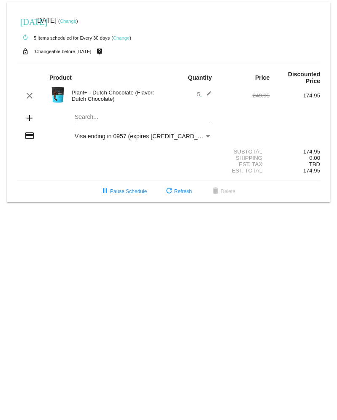
click at [209, 94] on mat-icon "edit" at bounding box center [207, 96] width 10 height 10
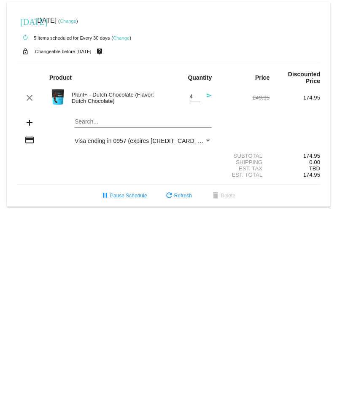
type input "4"
click at [195, 100] on input "4" at bounding box center [195, 97] width 11 height 6
click at [175, 197] on button "refresh Refresh" at bounding box center [177, 195] width 41 height 15
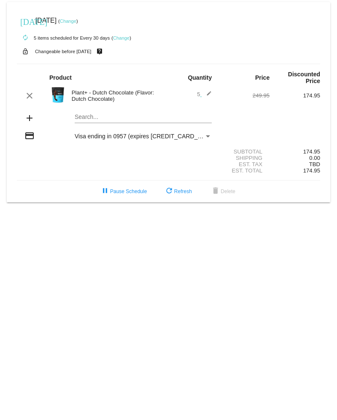
click at [207, 95] on mat-icon "edit" at bounding box center [207, 96] width 10 height 10
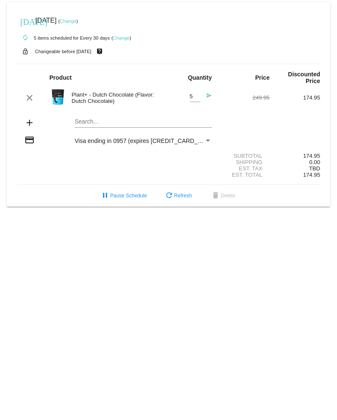
click at [197, 102] on div "5 Quantity" at bounding box center [195, 94] width 11 height 16
type input "4"
click at [197, 100] on input "4" at bounding box center [195, 97] width 11 height 6
click at [186, 99] on div "4 Quantity send" at bounding box center [194, 97] width 36 height 23
click at [210, 99] on mat-icon "send" at bounding box center [207, 98] width 10 height 10
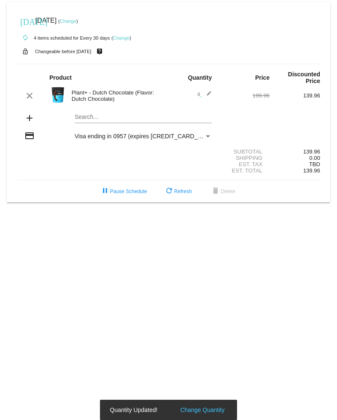
click at [125, 40] on link "Change" at bounding box center [121, 37] width 16 height 5
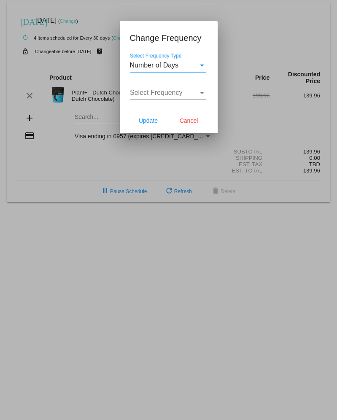
click at [200, 67] on div "Select Frequency Type" at bounding box center [202, 66] width 8 height 8
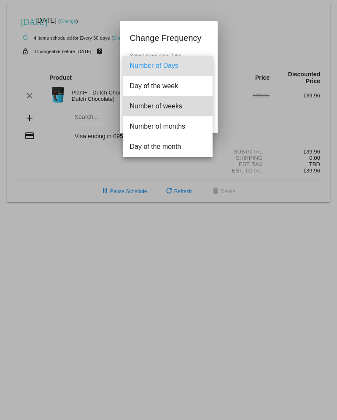
click at [183, 104] on span "Number of weeks" at bounding box center [168, 106] width 76 height 20
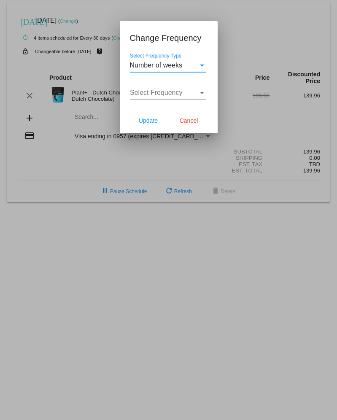
click at [202, 92] on div "Select Frequency" at bounding box center [202, 93] width 4 height 2
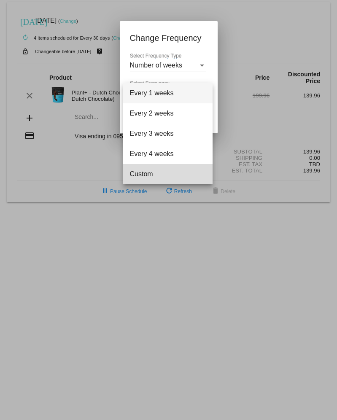
click at [151, 174] on span "Custom" at bounding box center [168, 174] width 76 height 20
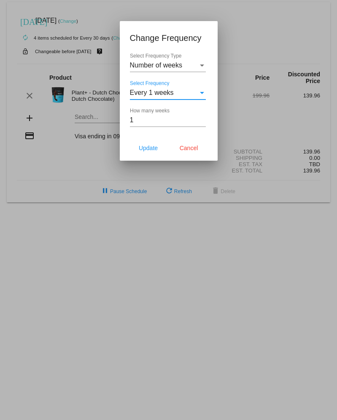
click at [201, 120] on input "1" at bounding box center [168, 120] width 76 height 8
click at [201, 120] on input "2" at bounding box center [168, 120] width 76 height 8
click at [201, 120] on input "3" at bounding box center [168, 120] width 76 height 8
click at [201, 120] on input "4" at bounding box center [168, 120] width 76 height 8
type input "5"
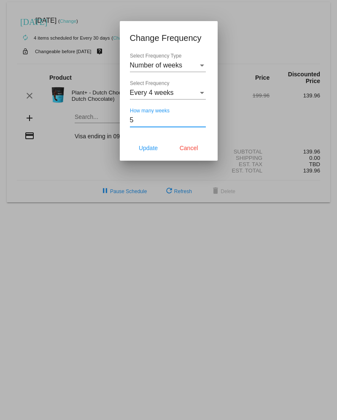
click at [201, 120] on input "5" at bounding box center [168, 120] width 76 height 8
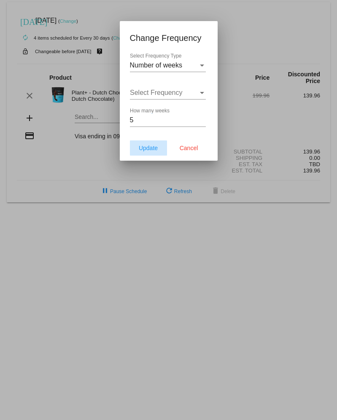
click at [152, 150] on span "Update" at bounding box center [148, 148] width 19 height 7
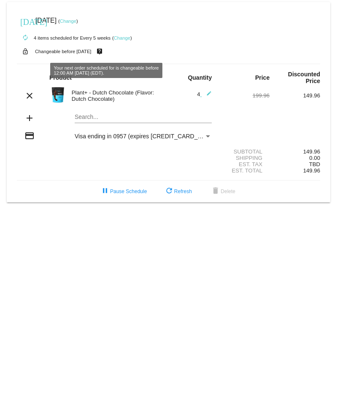
click at [105, 54] on mat-icon "live_help" at bounding box center [99, 51] width 10 height 11
click at [76, 20] on link "Change" at bounding box center [68, 21] width 16 height 5
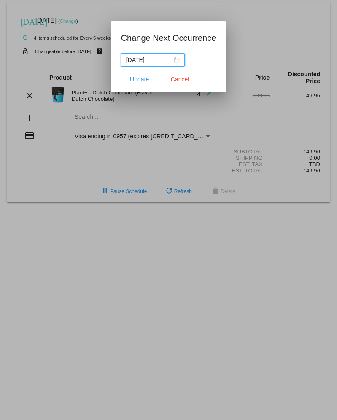
click at [180, 59] on div "[DATE]" at bounding box center [153, 59] width 54 height 9
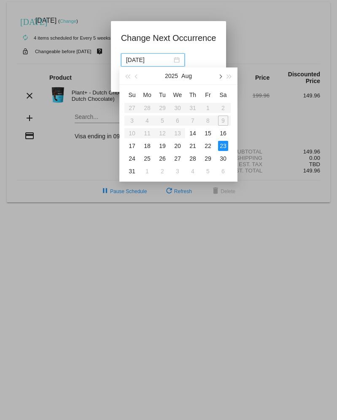
click at [221, 79] on button "button" at bounding box center [219, 75] width 9 height 17
click at [147, 133] on div "15" at bounding box center [147, 133] width 10 height 10
type input "[DATE]"
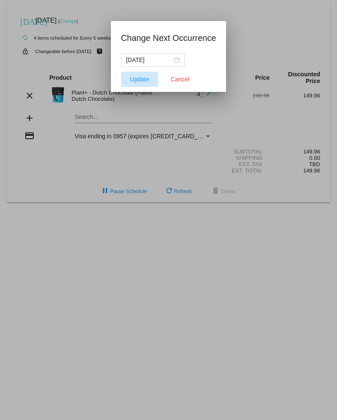
click at [141, 80] on span "Update" at bounding box center [139, 79] width 19 height 7
